Goal: Task Accomplishment & Management: Complete application form

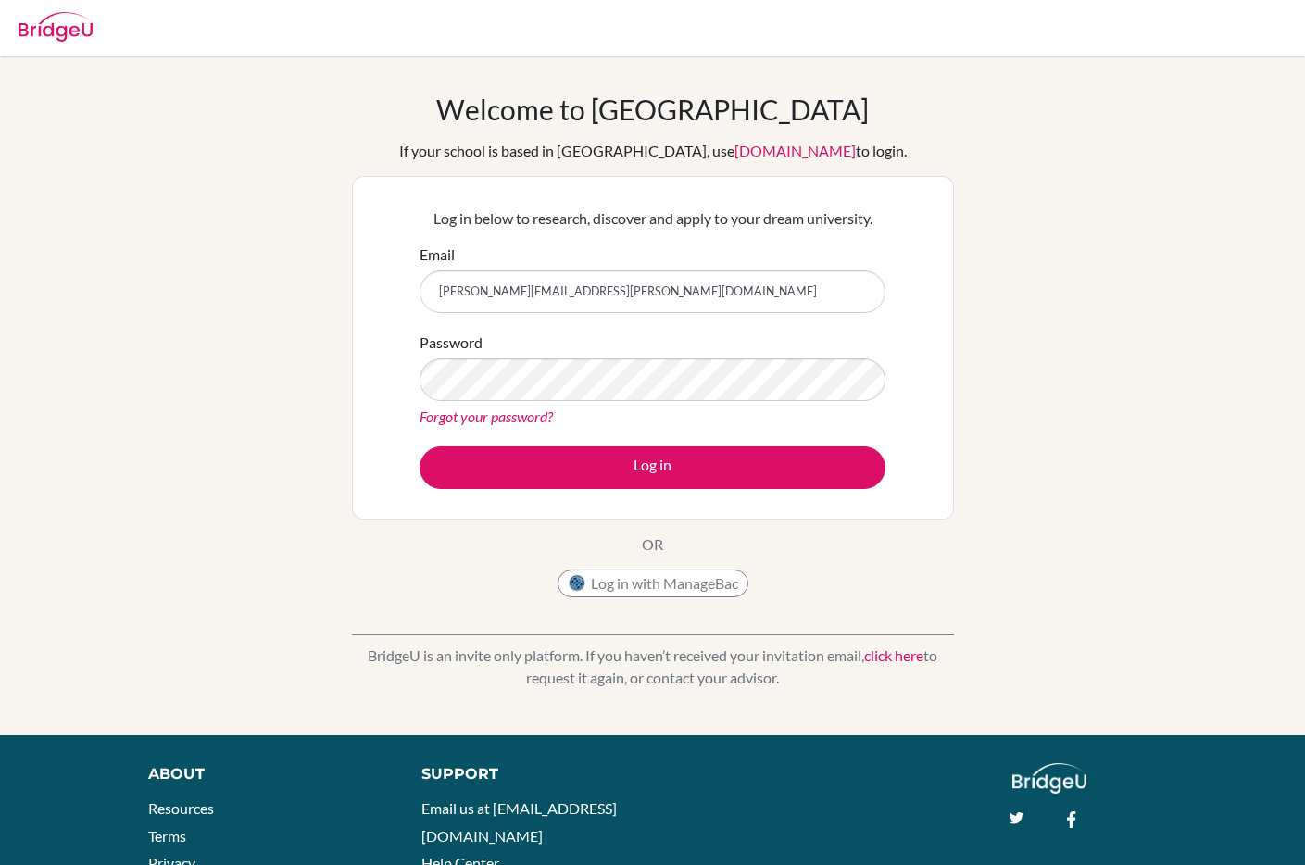
click at [618, 442] on form "Email danielle.benoit@rosedaleedu.com Password Forgot your password? Log in" at bounding box center [653, 366] width 466 height 245
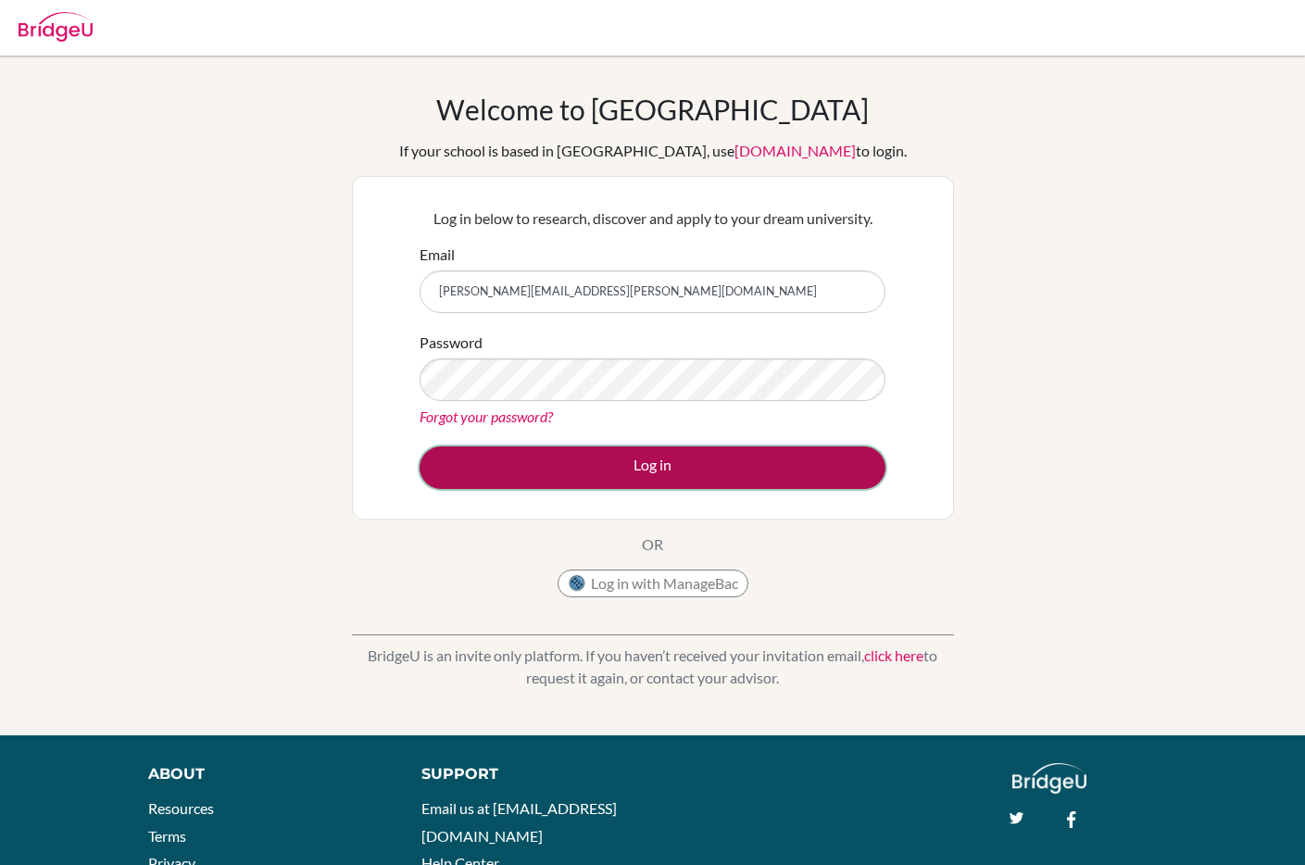
click at [634, 457] on button "Log in" at bounding box center [653, 467] width 466 height 43
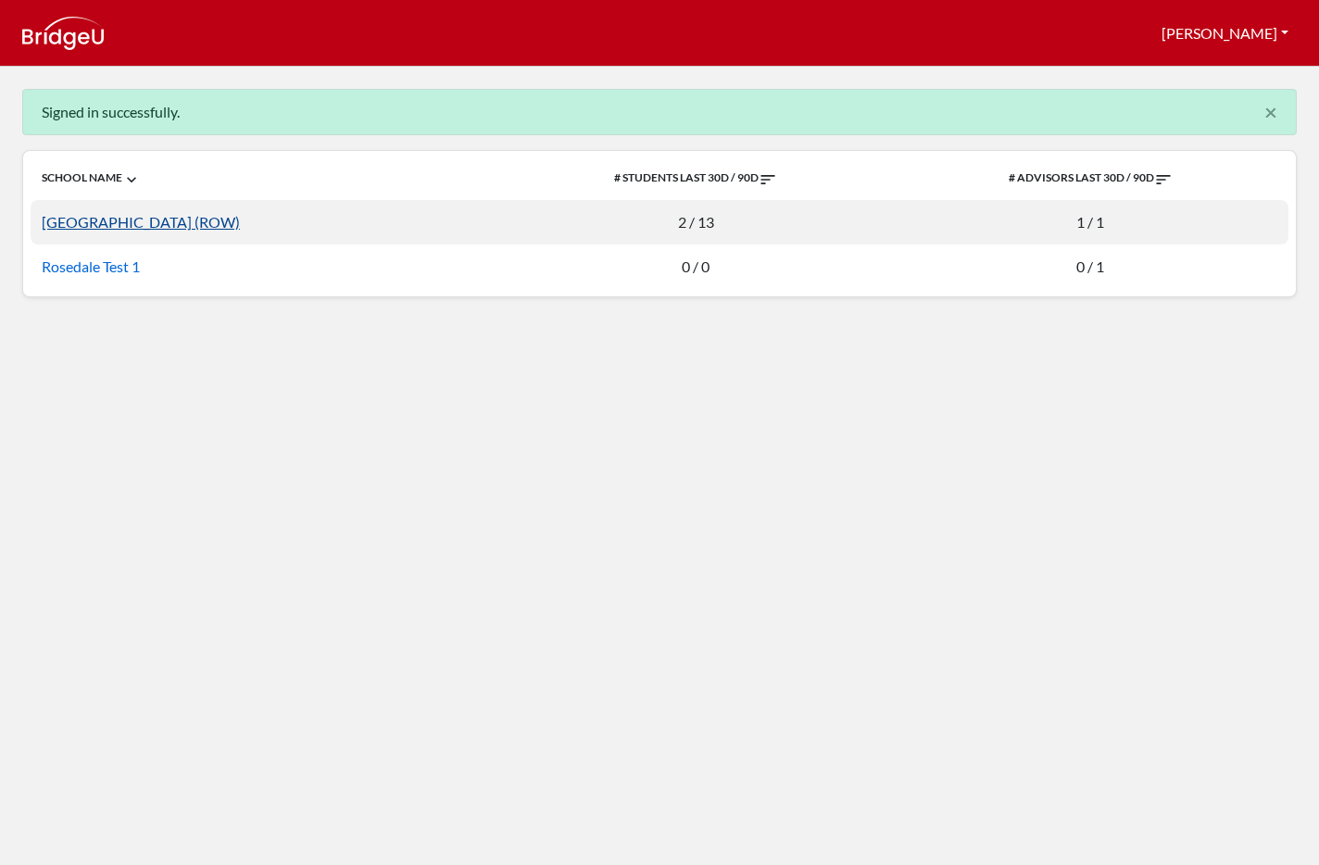
click at [240, 214] on link "[GEOGRAPHIC_DATA] (ROW)" at bounding box center [141, 222] width 198 height 18
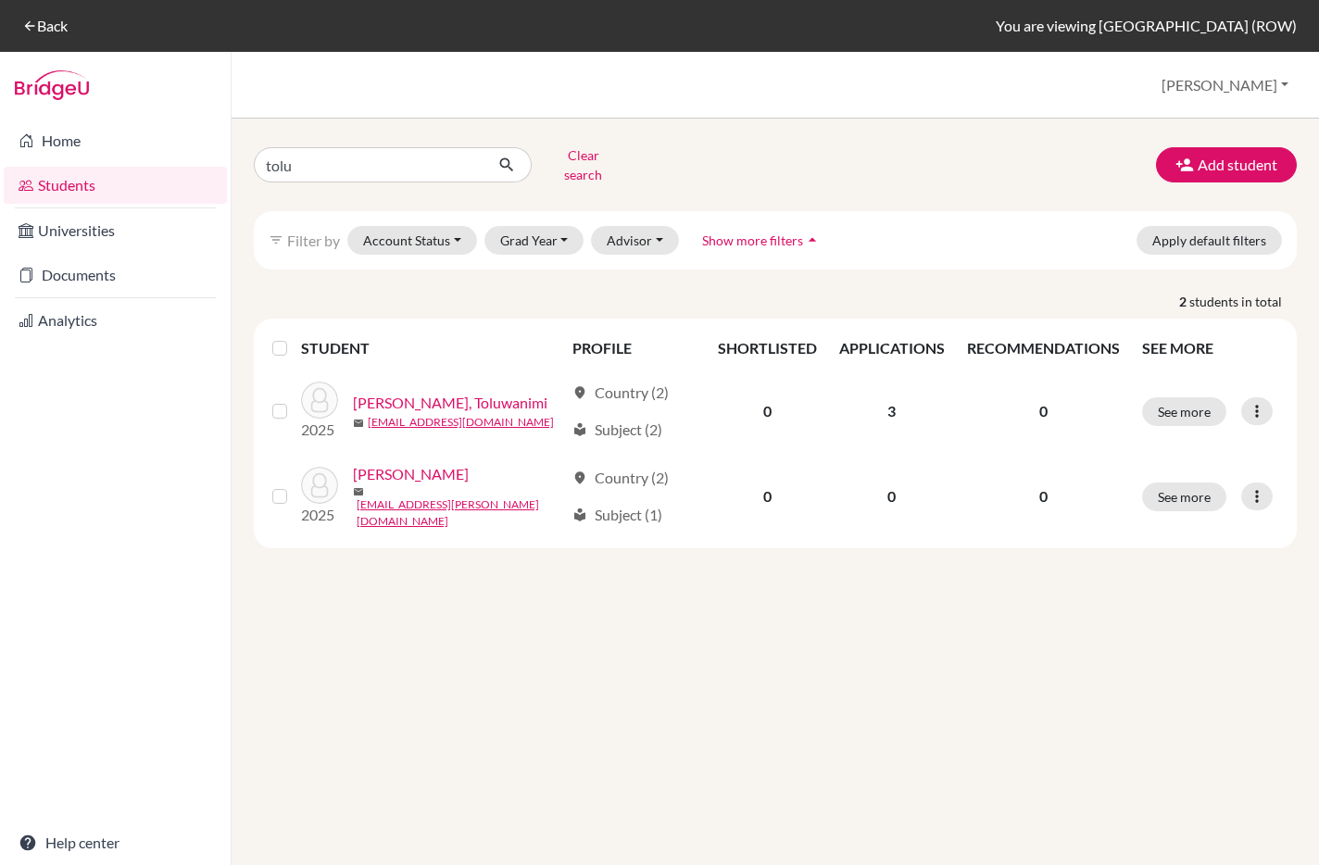
click at [741, 232] on span "Show more filters" at bounding box center [752, 240] width 101 height 16
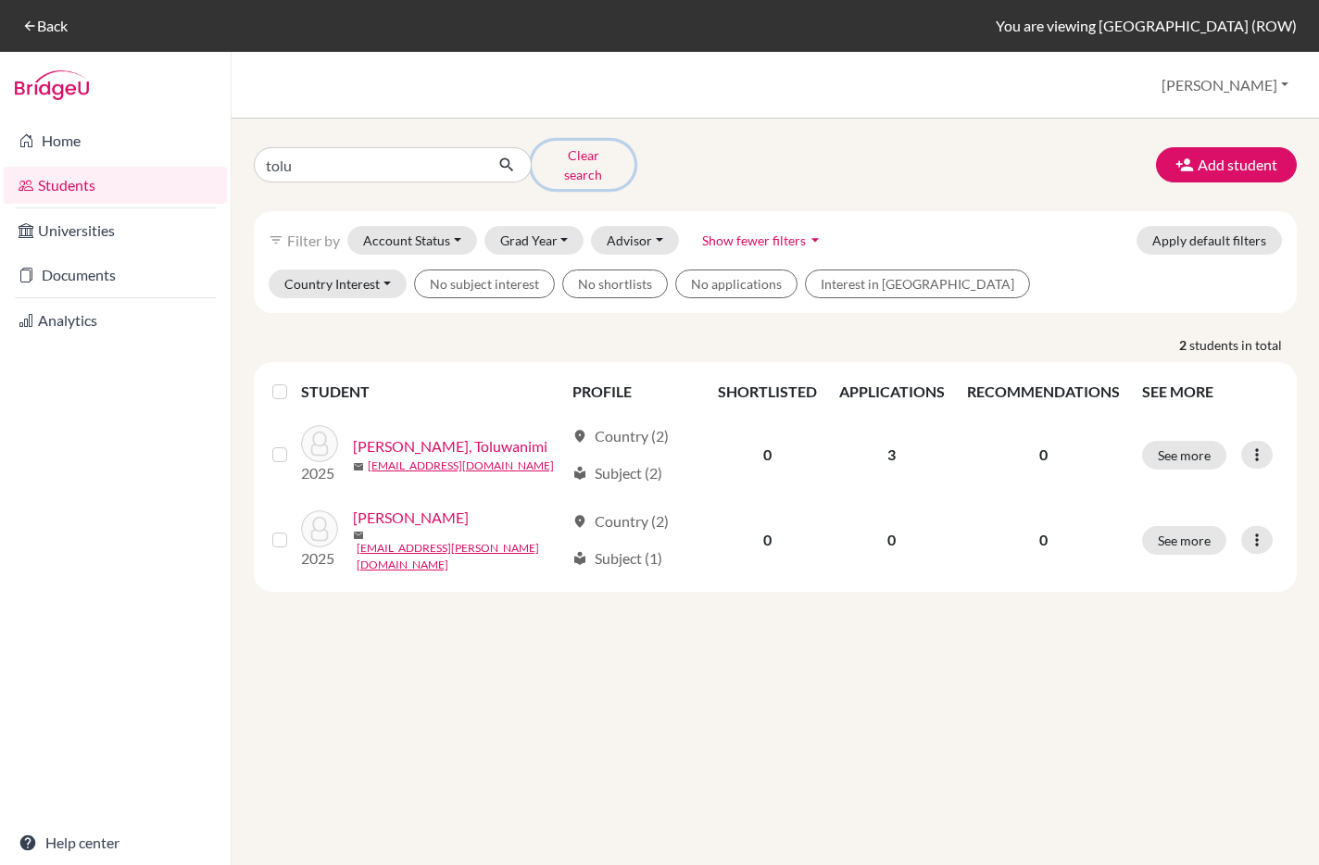
click at [609, 161] on button "Clear search" at bounding box center [583, 165] width 103 height 48
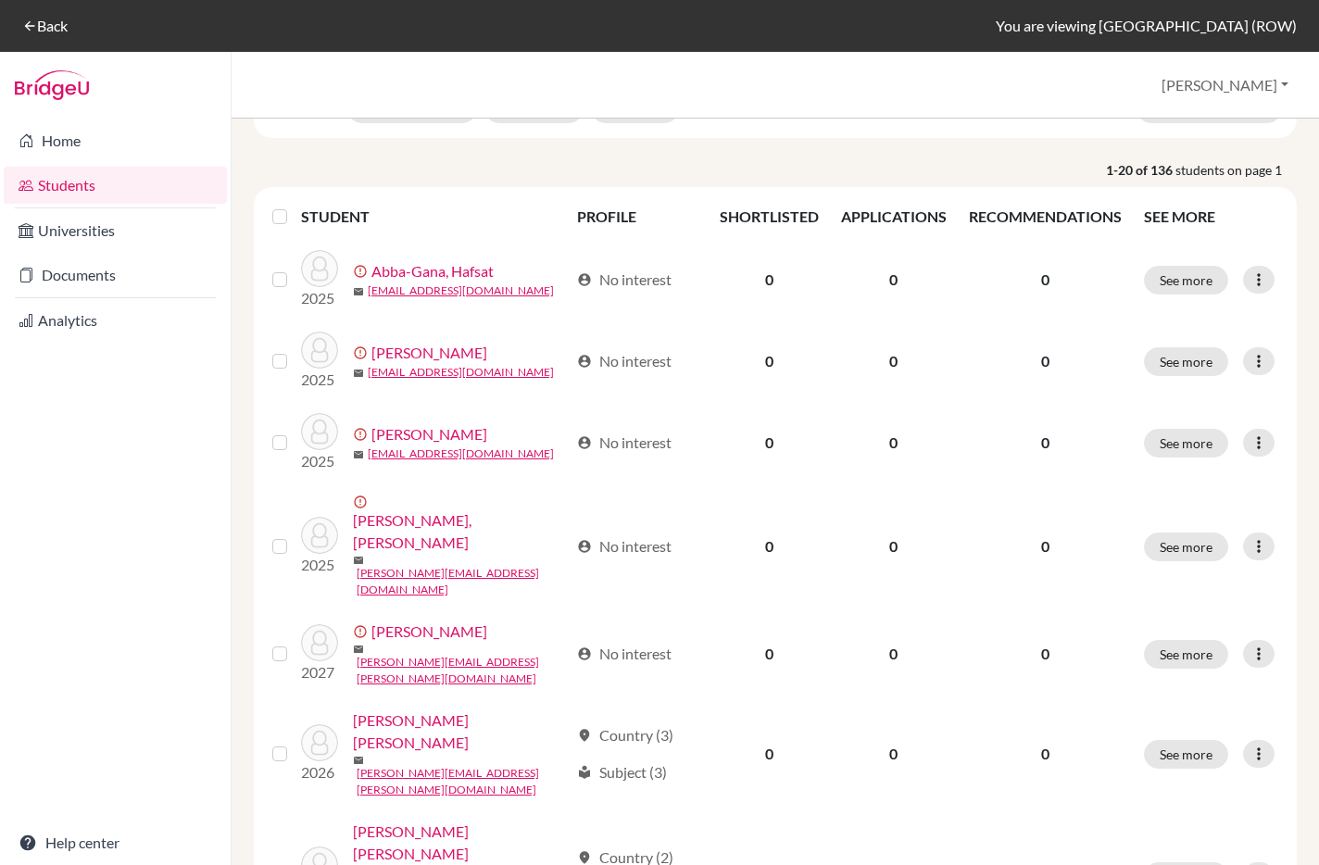
scroll to position [145, 0]
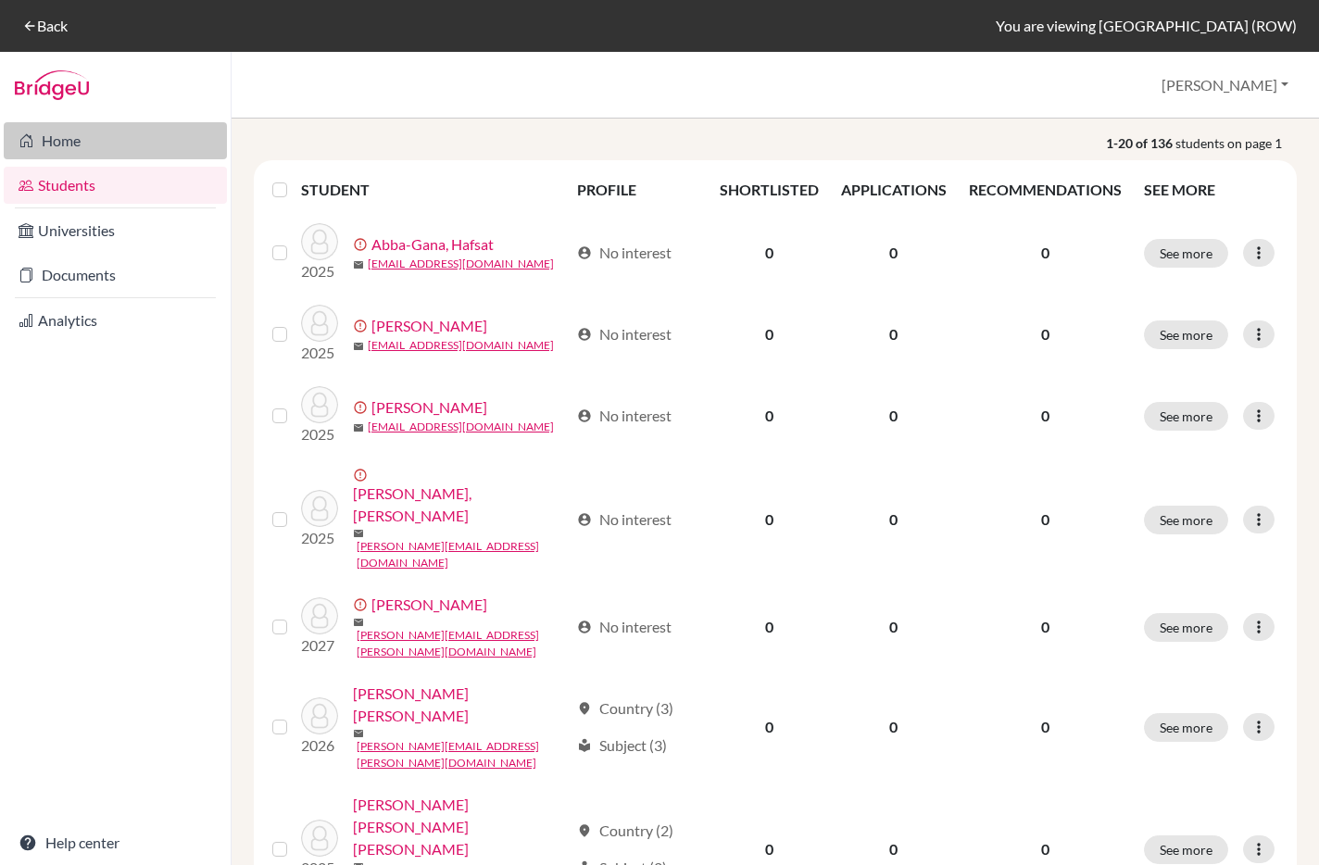
click at [76, 141] on link "Home" at bounding box center [115, 140] width 223 height 37
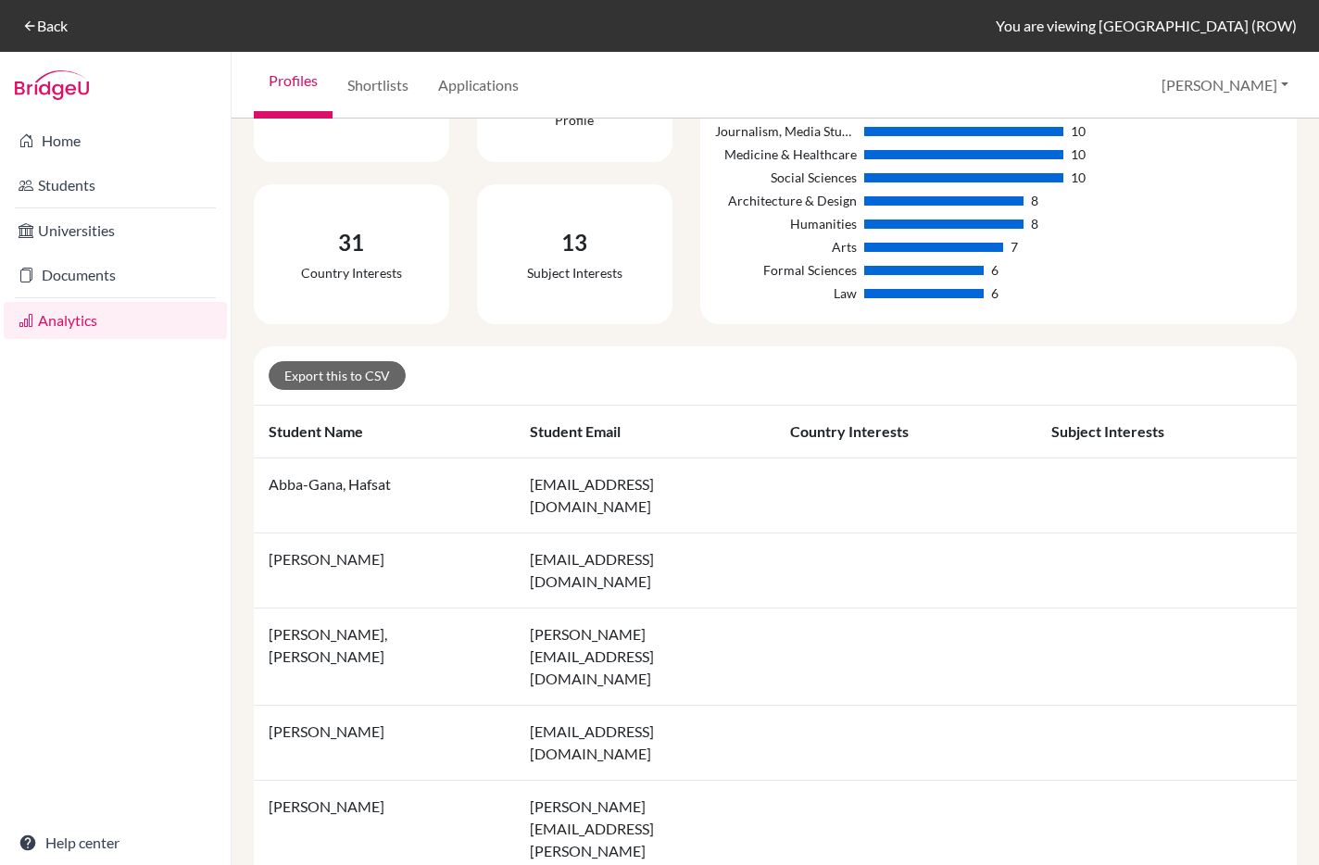
scroll to position [433, 0]
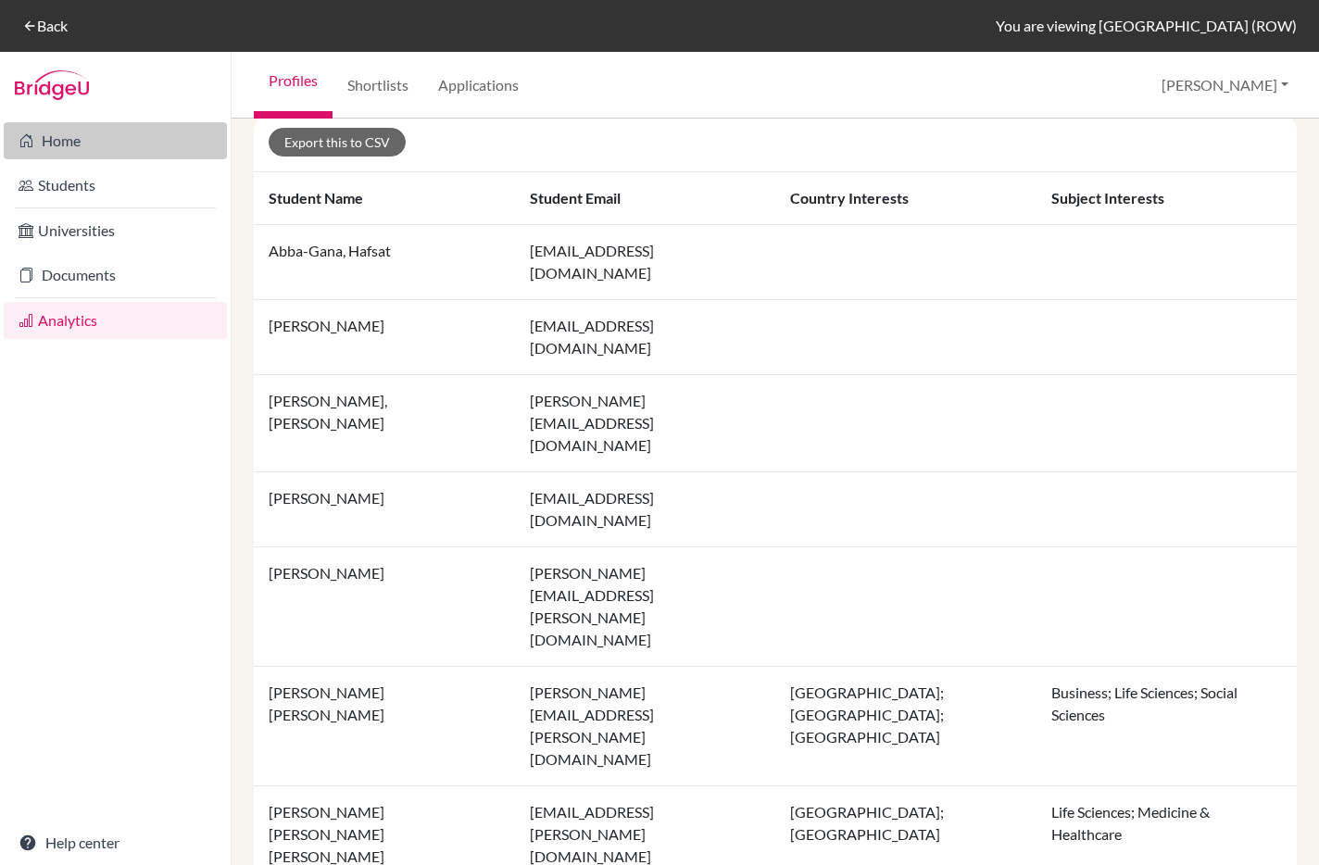
click at [86, 153] on link "Home" at bounding box center [115, 140] width 223 height 37
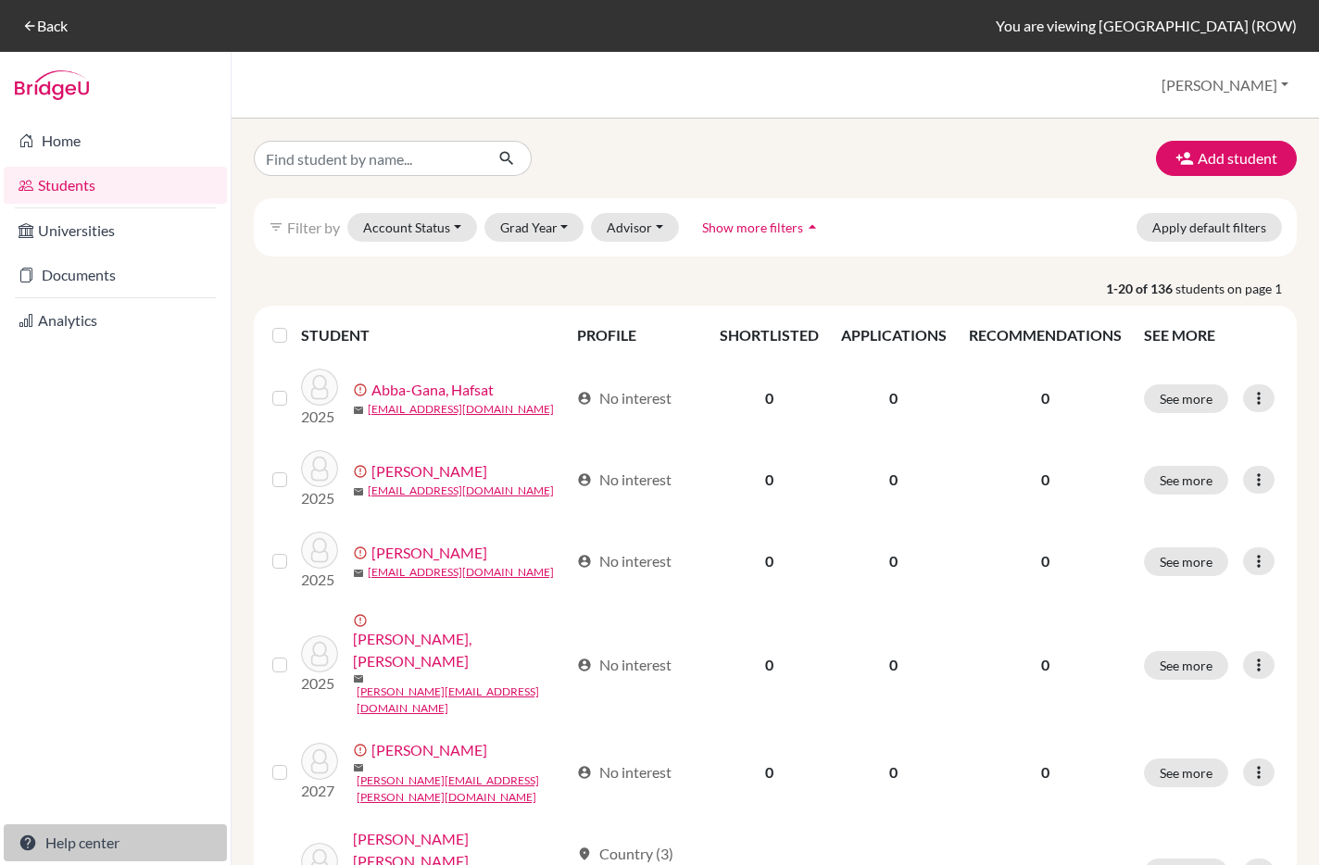
click at [85, 835] on link "Help center" at bounding box center [115, 842] width 223 height 37
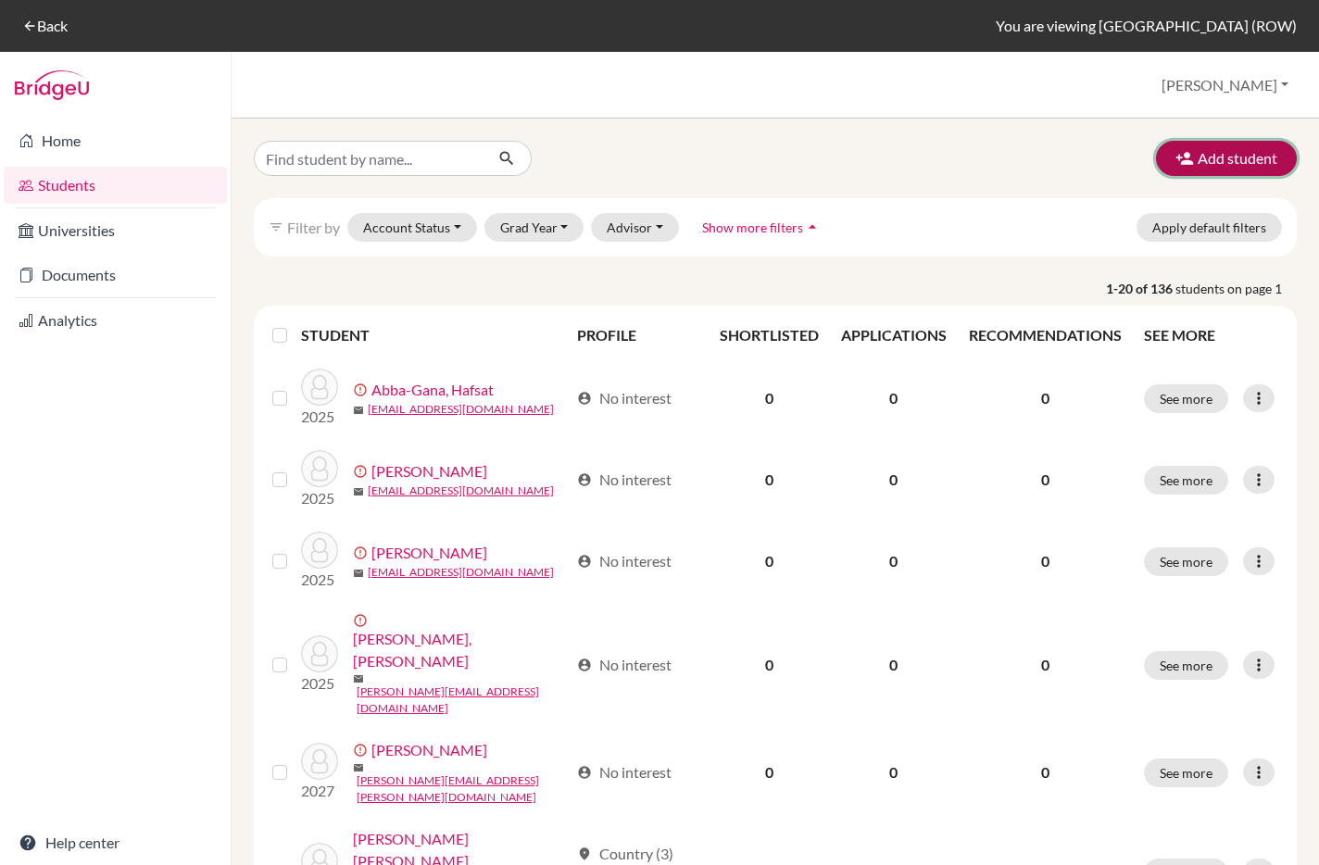
click at [1211, 150] on button "Add student" at bounding box center [1226, 158] width 141 height 35
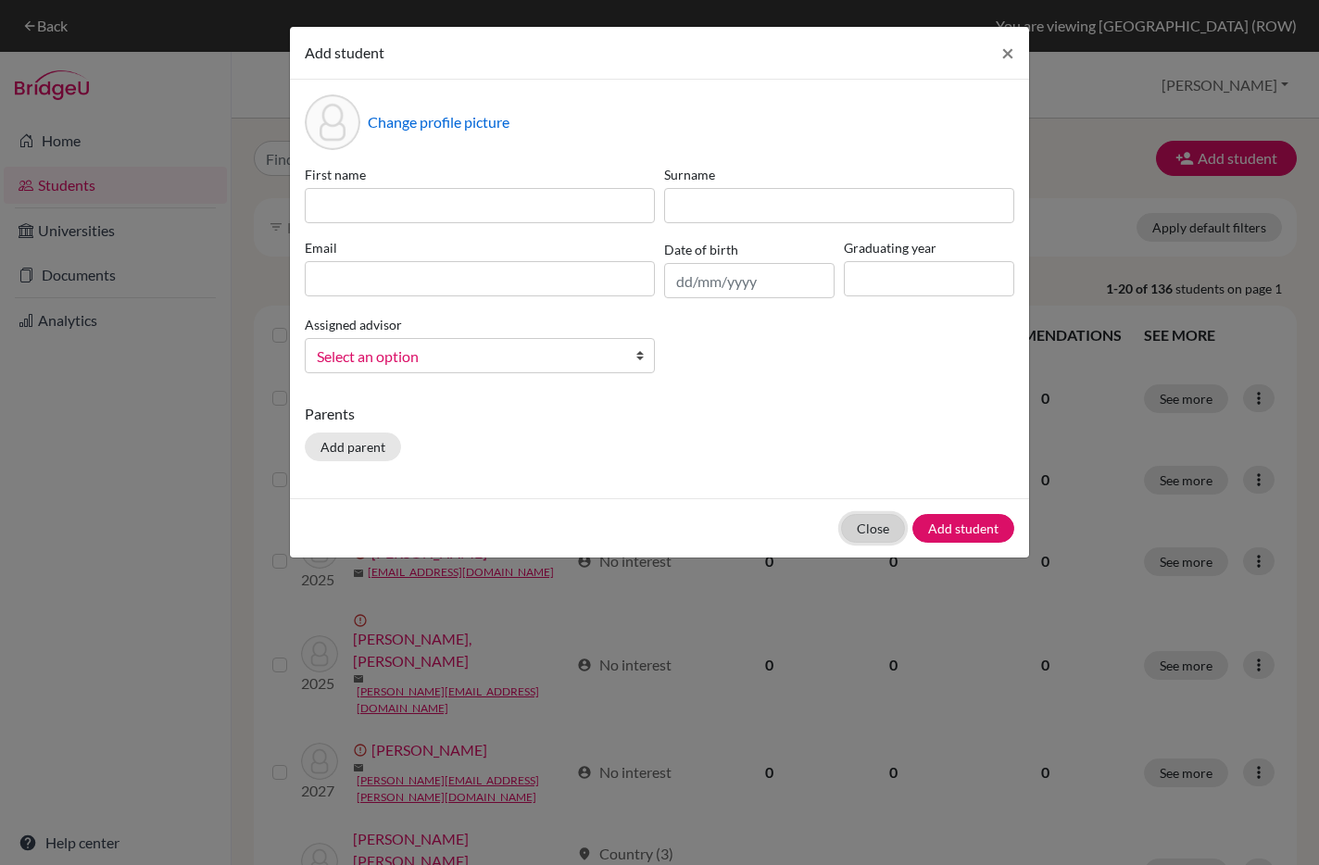
click at [860, 531] on button "Close" at bounding box center [873, 528] width 64 height 29
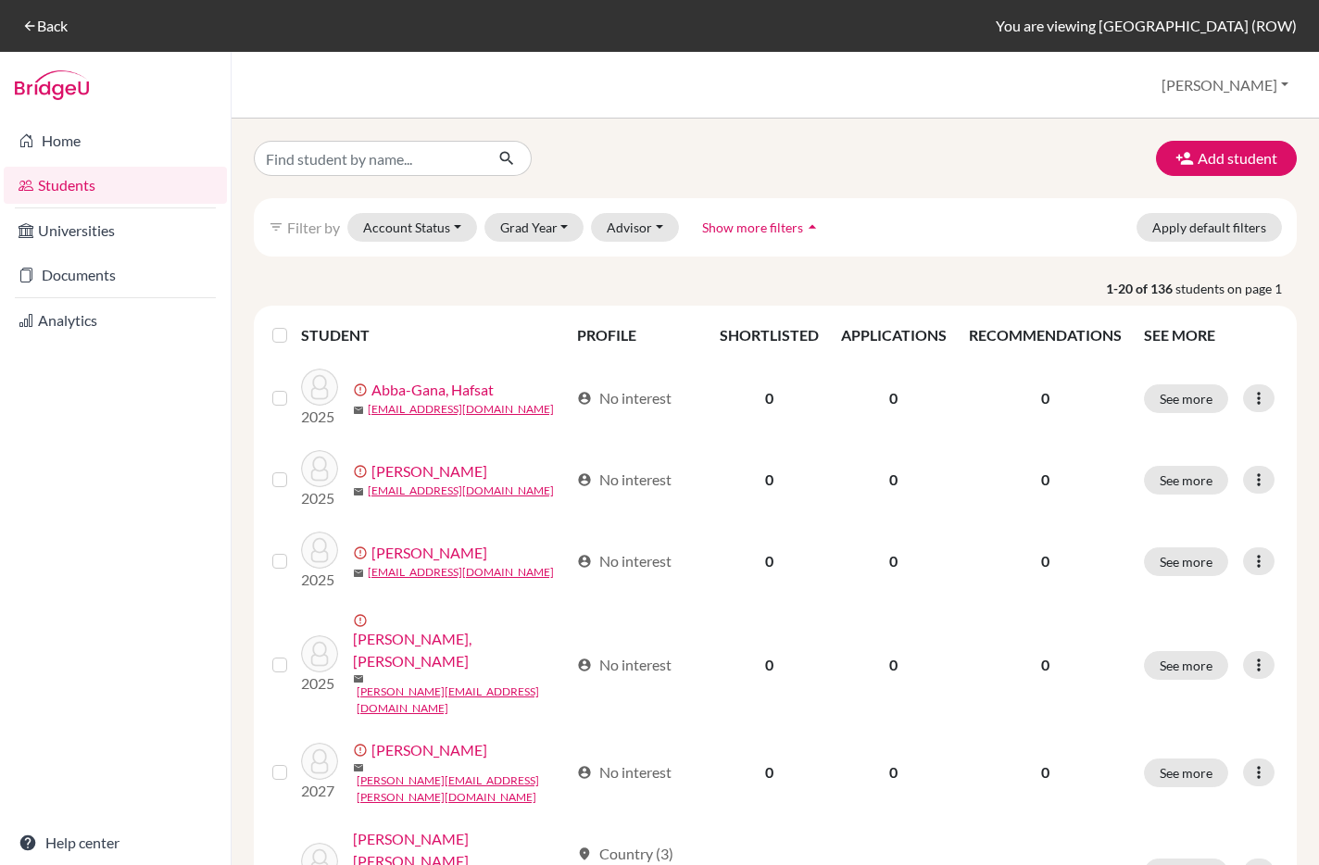
click at [785, 232] on span "Show more filters" at bounding box center [752, 228] width 101 height 16
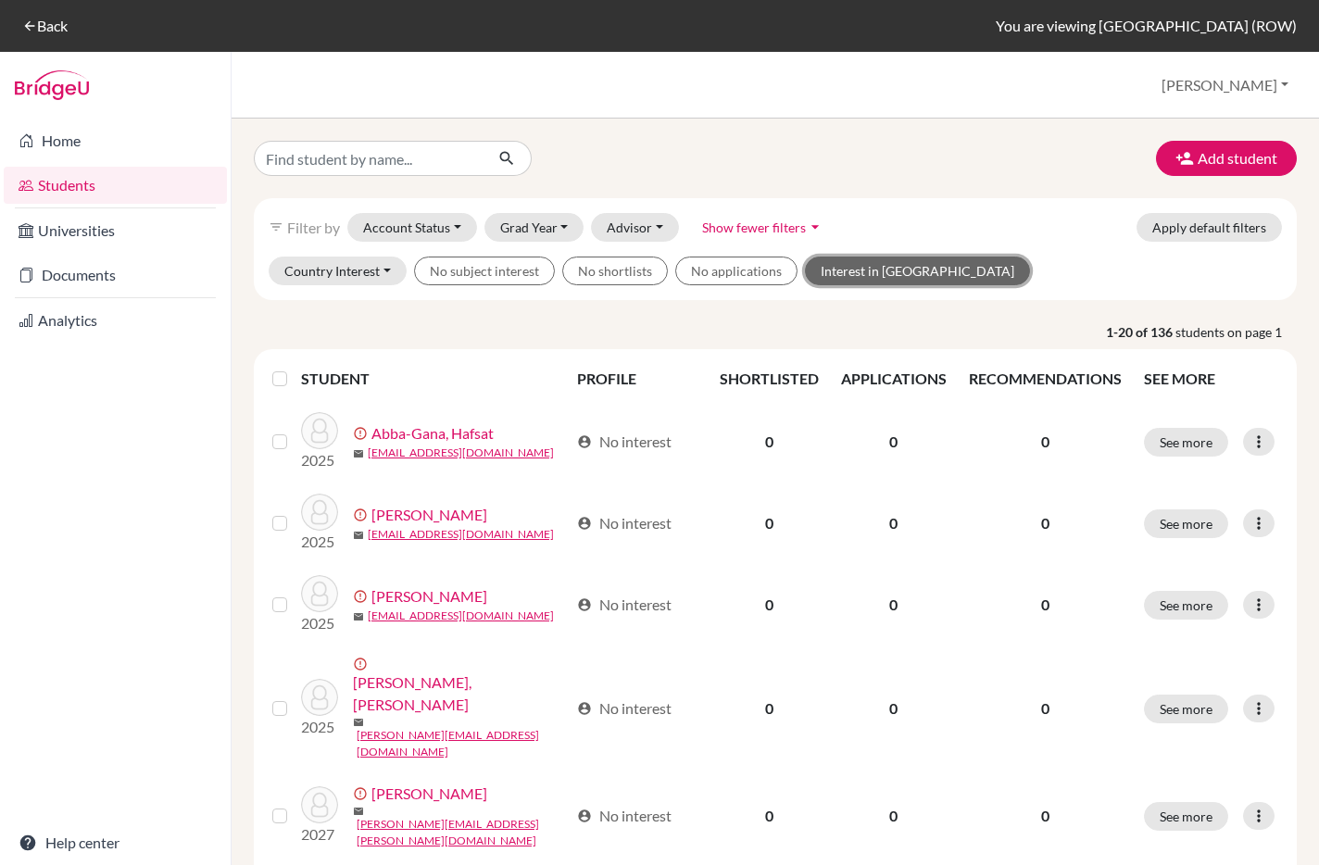
click at [886, 273] on button "Interest in [GEOGRAPHIC_DATA]" at bounding box center [917, 271] width 225 height 29
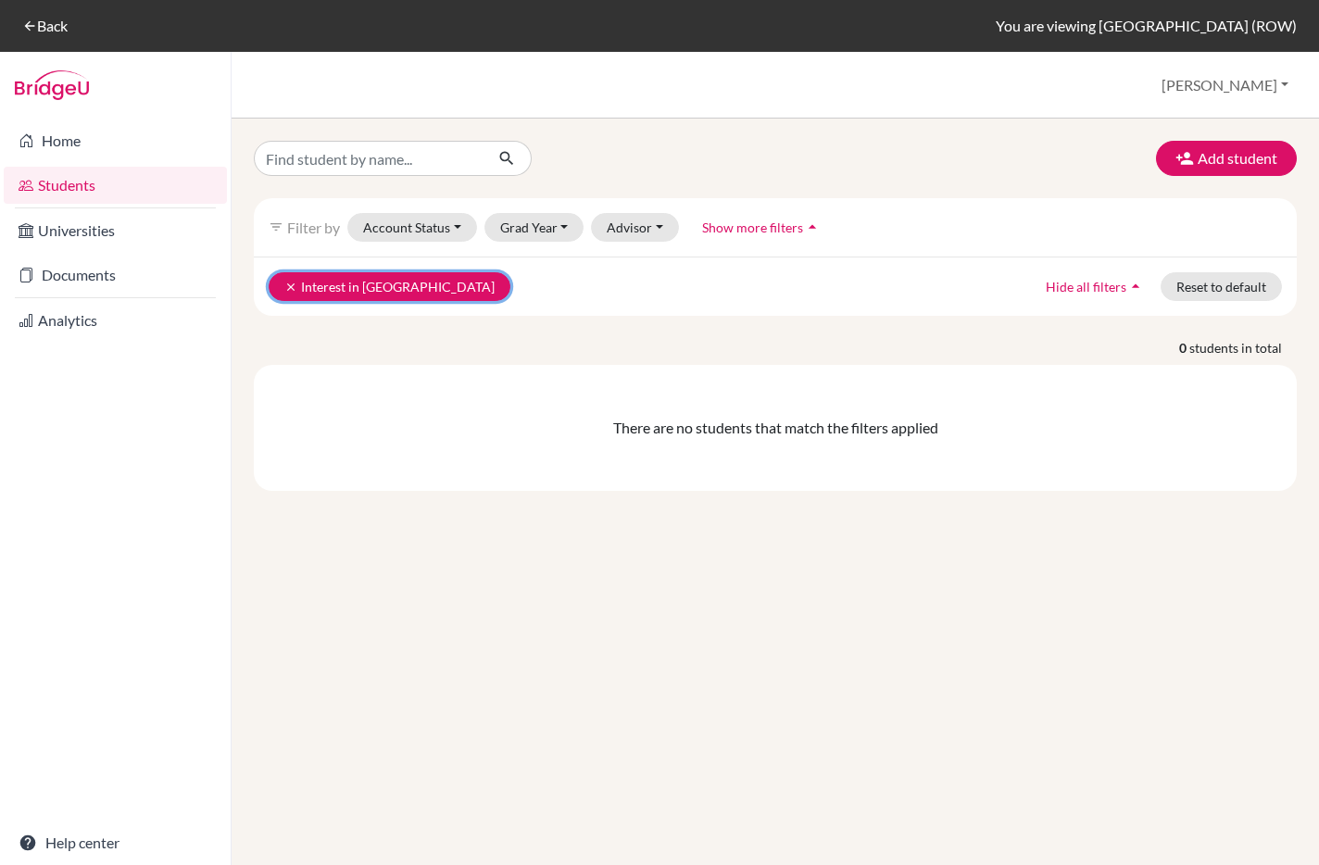
click at [290, 281] on icon "clear" at bounding box center [290, 287] width 13 height 13
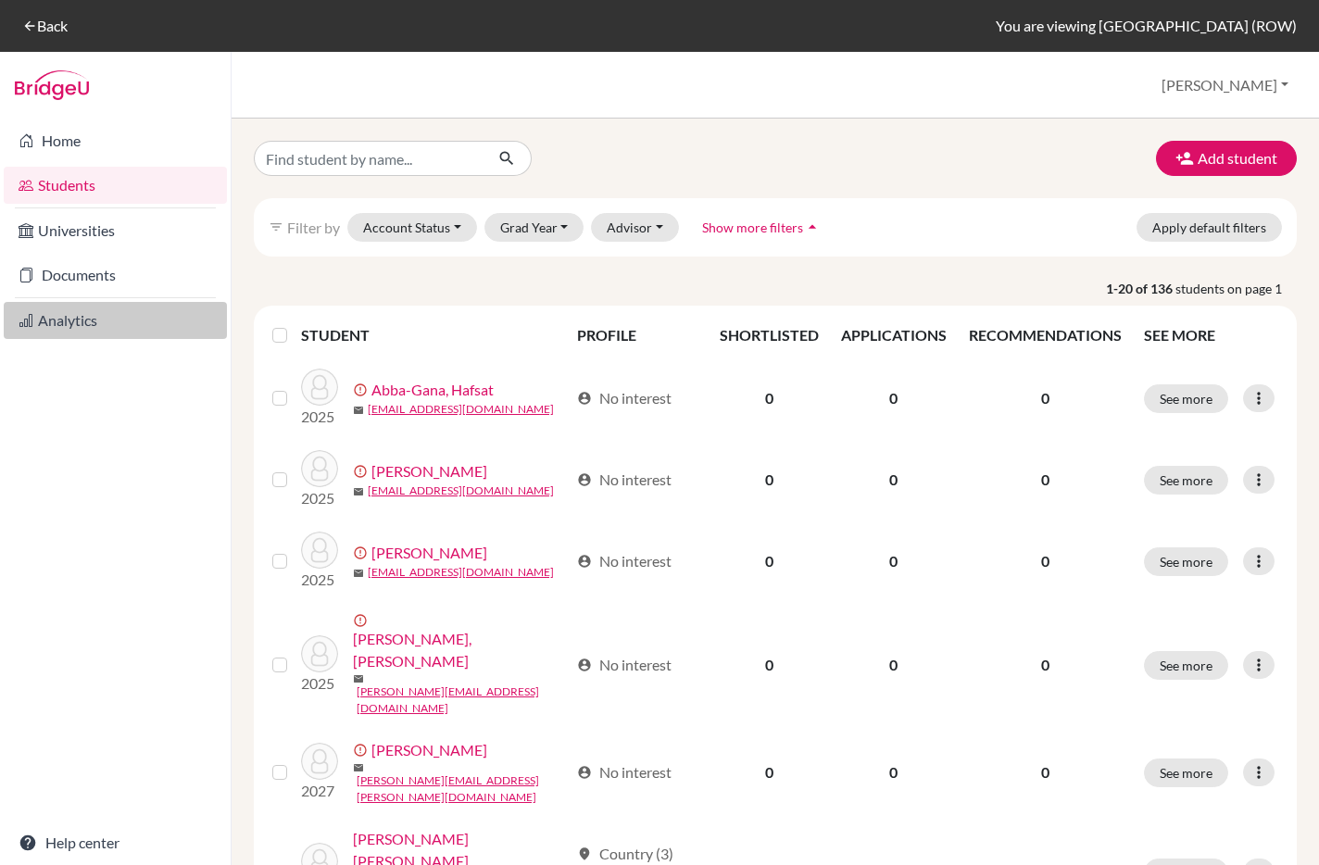
click at [57, 317] on link "Analytics" at bounding box center [115, 320] width 223 height 37
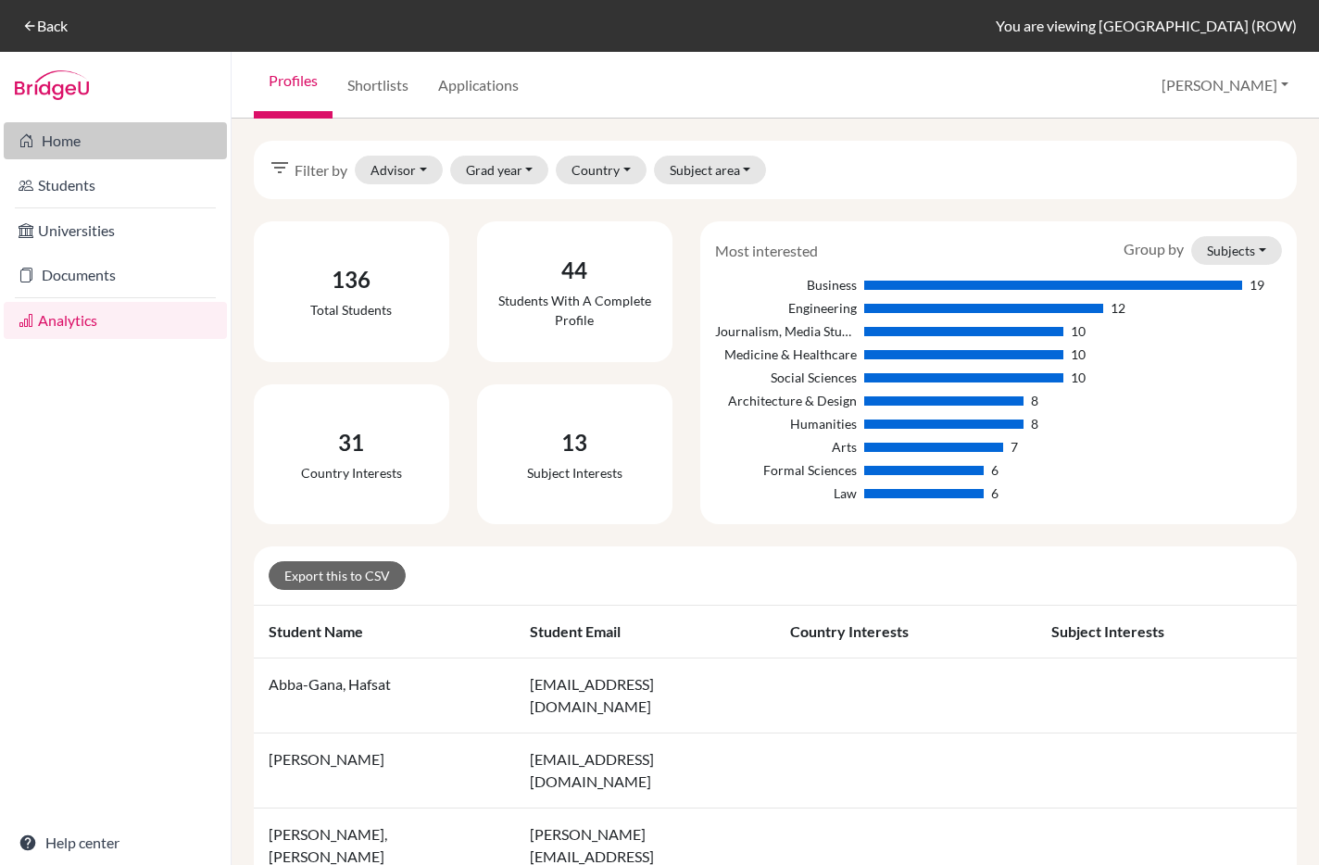
click at [93, 139] on link "Home" at bounding box center [115, 140] width 223 height 37
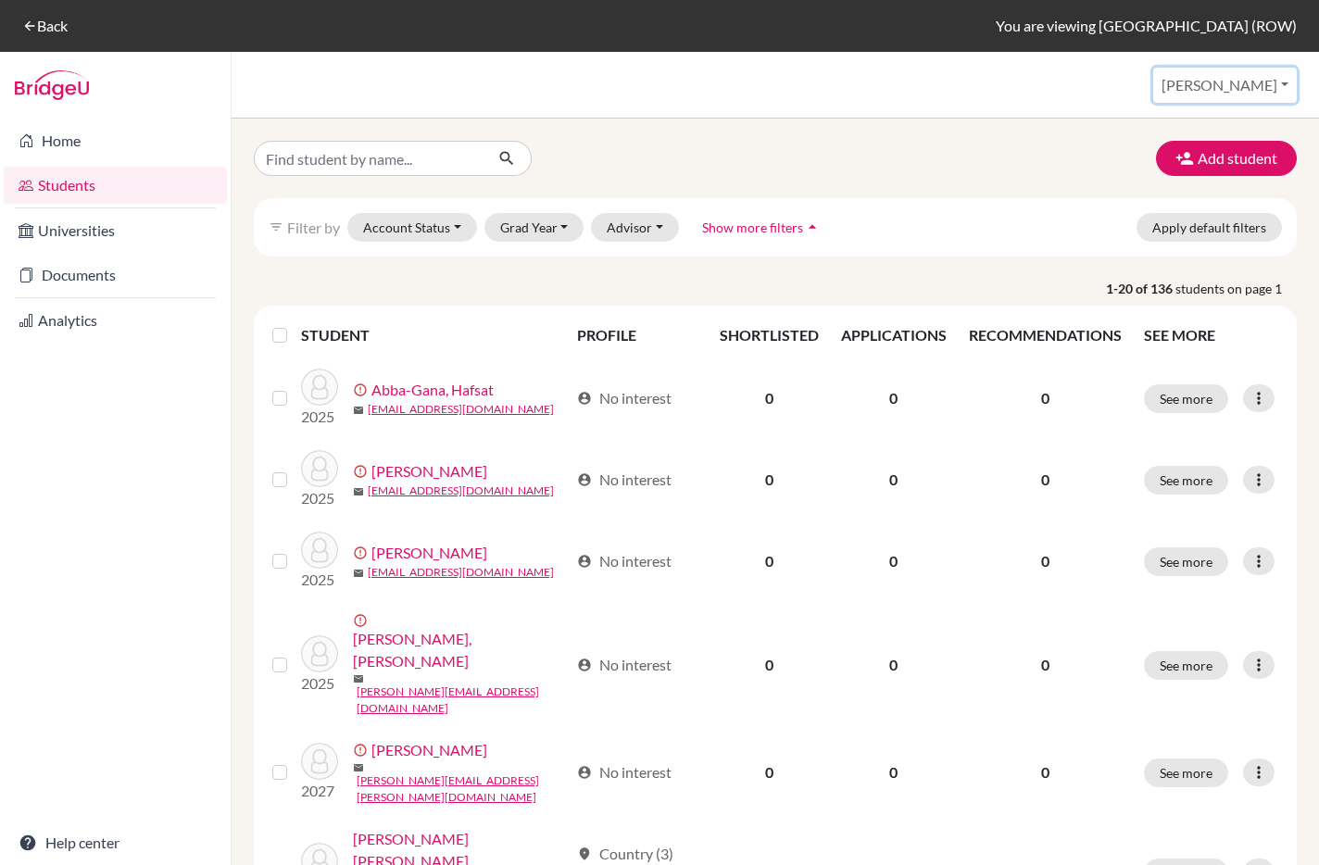
click at [1250, 91] on button "[PERSON_NAME]" at bounding box center [1225, 85] width 144 height 35
click at [1235, 160] on link "School Settings" at bounding box center [1163, 158] width 146 height 30
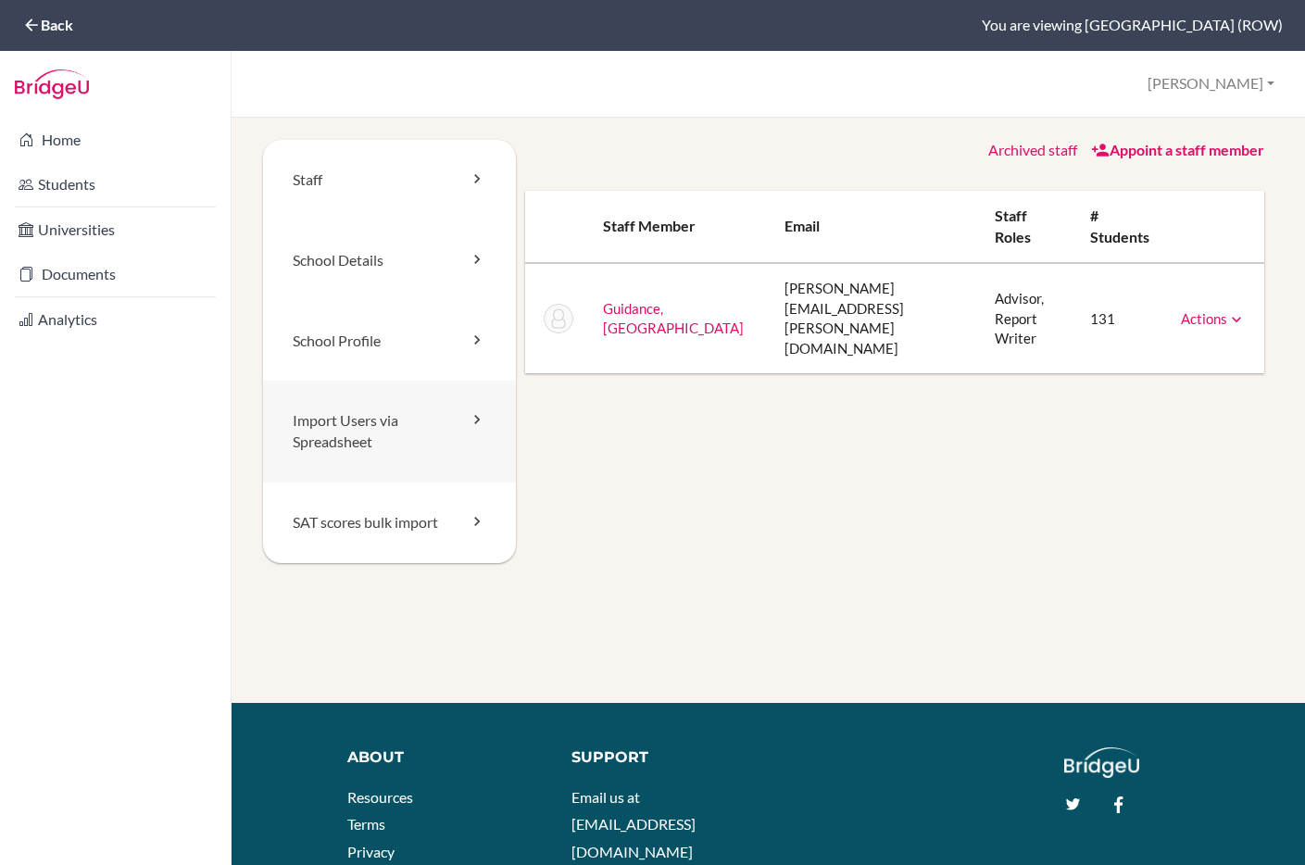
click at [400, 421] on link "Import Users via Spreadsheet" at bounding box center [389, 432] width 253 height 102
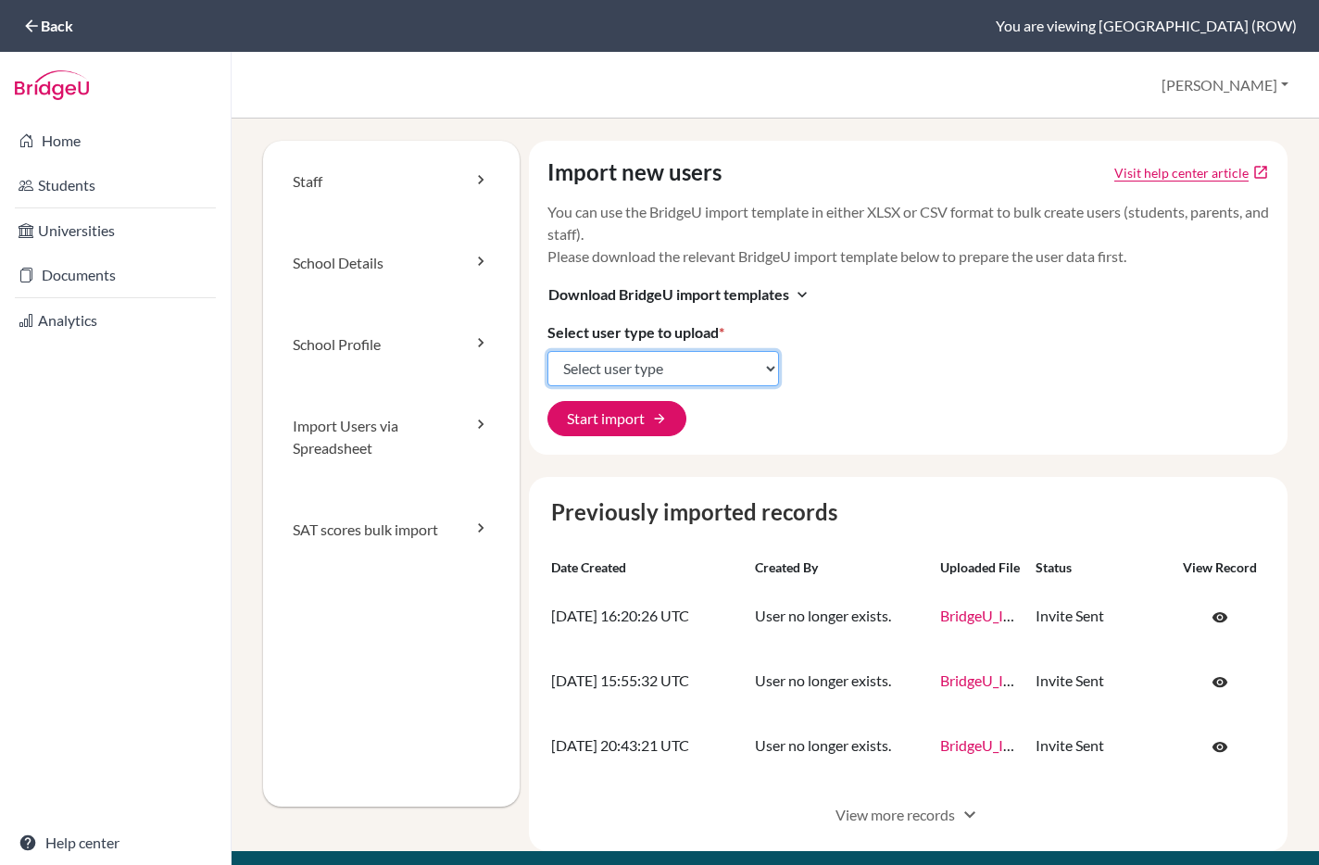
click at [680, 376] on select "Select user type Students Students and parents Parents Advisors Report writers" at bounding box center [663, 368] width 232 height 35
select select "students"
click at [547, 351] on select "Select user type Students Students and parents Parents Advisors Report writers" at bounding box center [663, 368] width 232 height 35
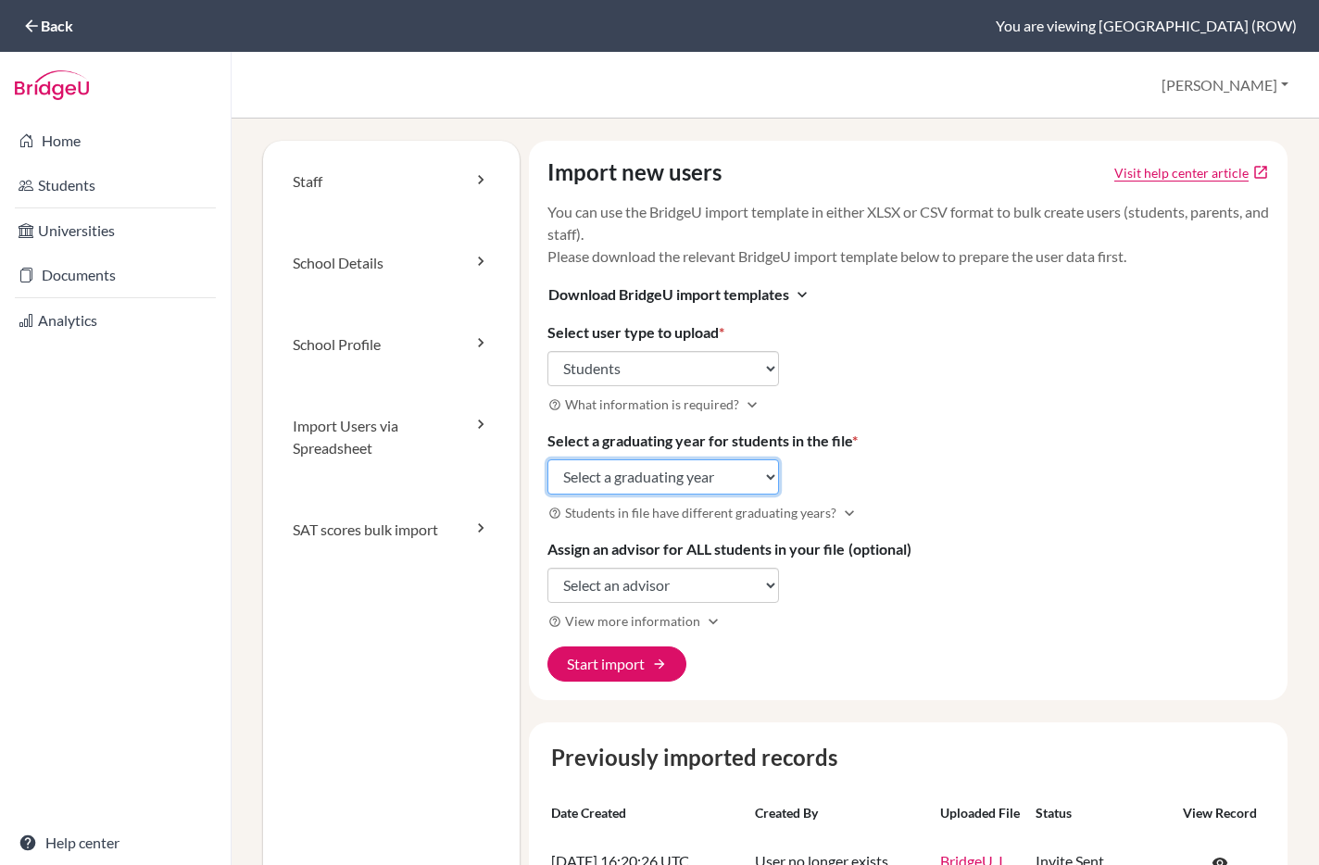
click at [710, 470] on select "Select a graduating year 2024 2025 2026 2027 2028 2029" at bounding box center [663, 476] width 232 height 35
select select "2026"
click at [547, 459] on select "Select a graduating year 2024 2025 2026 2027 2028 2029" at bounding box center [663, 476] width 232 height 35
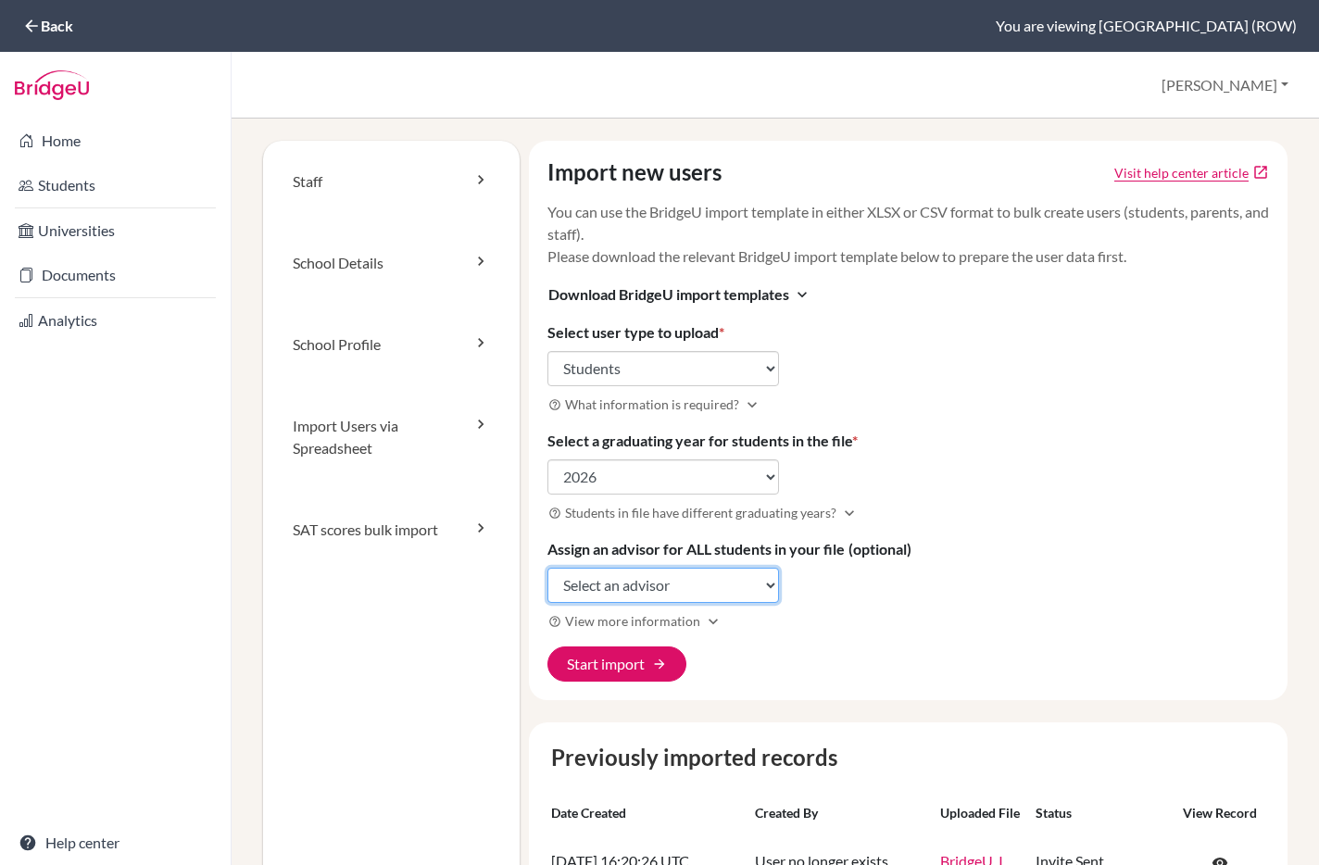
click at [754, 573] on select "Select an advisor Rosedale Guidance" at bounding box center [663, 585] width 232 height 35
select select "412787"
click at [547, 568] on select "Select an advisor Rosedale Guidance" at bounding box center [663, 585] width 232 height 35
click at [738, 647] on div "Import new users Visit help center article open_in_new You can use the BridgeU …" at bounding box center [909, 420] width 760 height 559
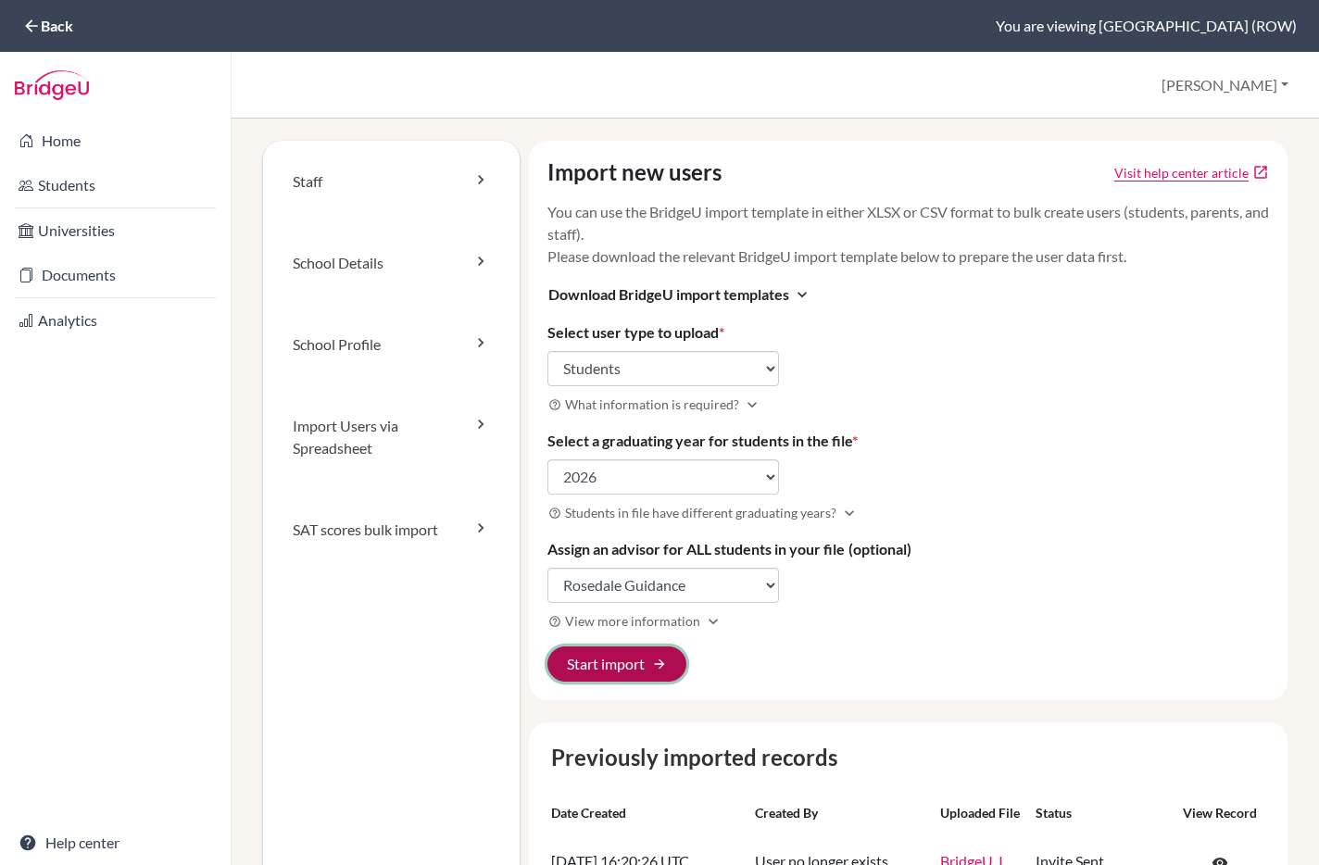
click at [658, 659] on span "arrow_forward" at bounding box center [659, 664] width 15 height 15
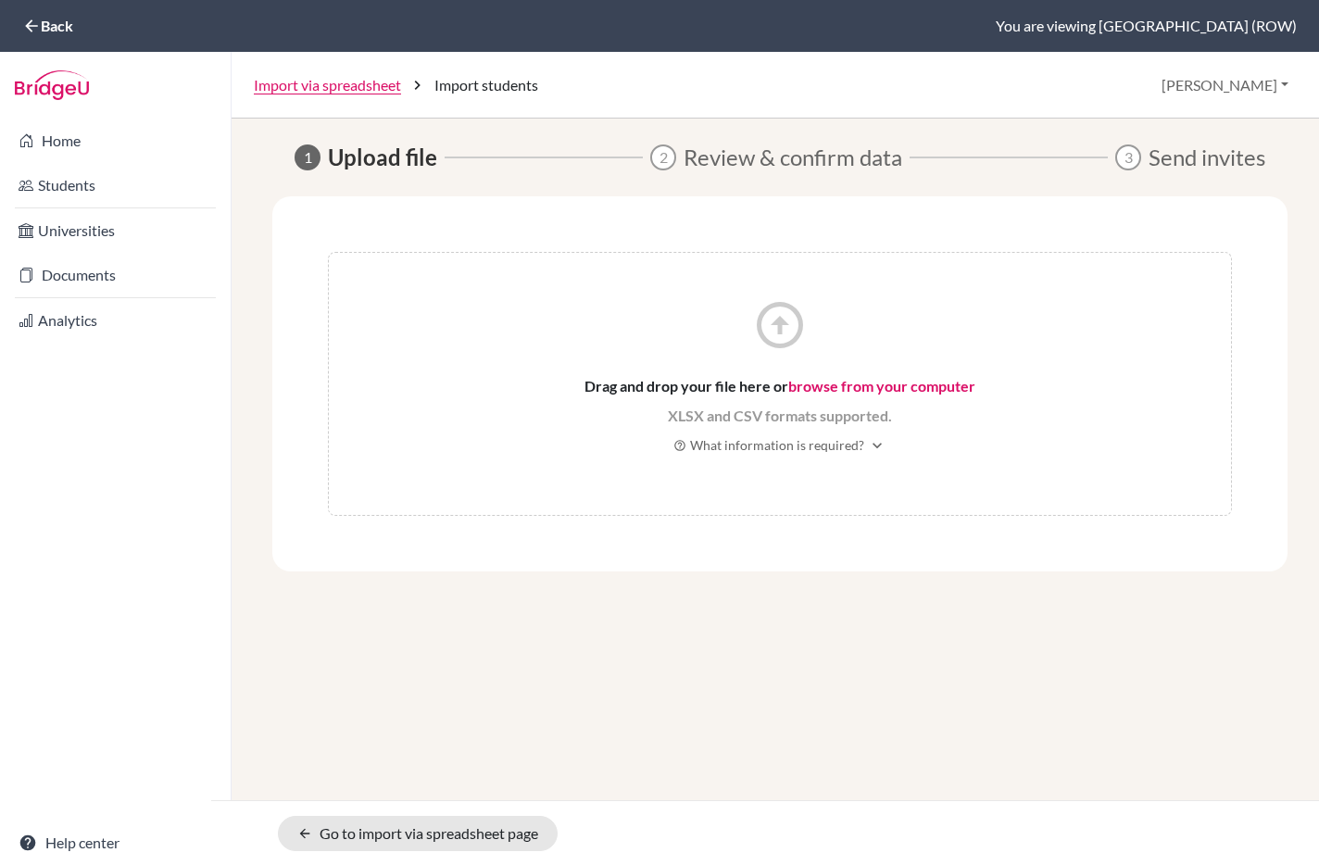
click at [700, 386] on span "Drag and drop your file here or browse from your computer" at bounding box center [779, 386] width 391 height 22
click at [676, 397] on input "file" at bounding box center [695, 408] width 222 height 22
click at [782, 453] on span "What information is required?" at bounding box center [777, 444] width 174 height 19
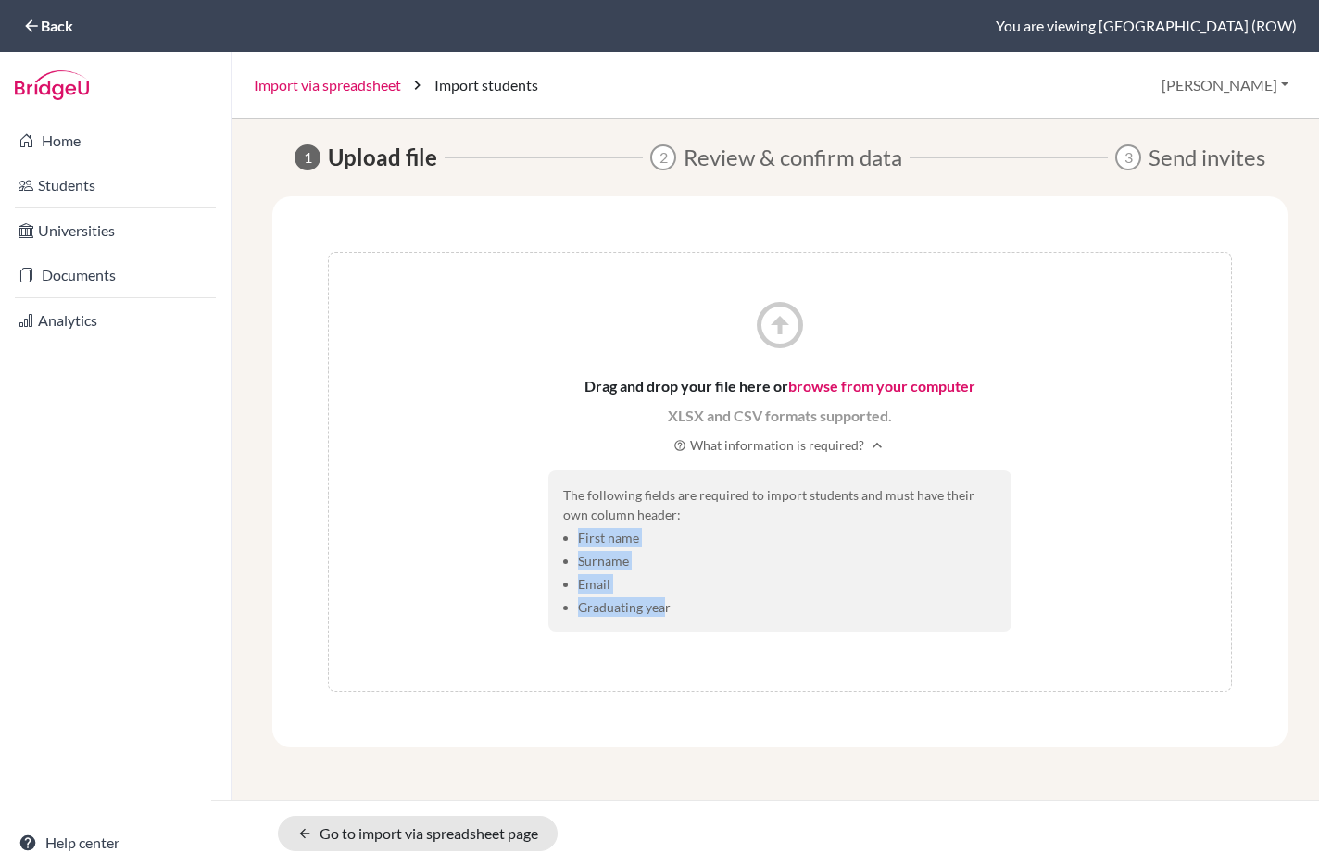
drag, startPoint x: 580, startPoint y: 540, endPoint x: 665, endPoint y: 604, distance: 106.5
click at [663, 604] on ul "First name Surname Email Graduating year" at bounding box center [779, 572] width 433 height 89
click at [667, 604] on li "Graduating year" at bounding box center [787, 606] width 419 height 19
click at [857, 697] on div "arrow_circle_up Drag and drop your file here or browse from your computer XLSX …" at bounding box center [779, 471] width 1015 height 551
